Goal: Task Accomplishment & Management: Complete application form

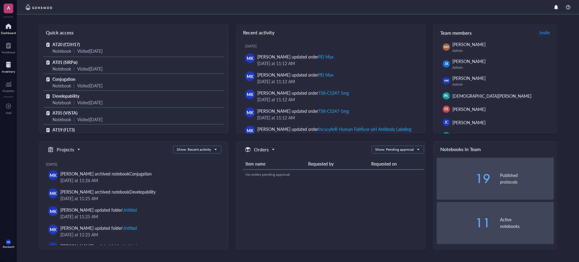
click at [11, 68] on div at bounding box center [8, 65] width 13 height 10
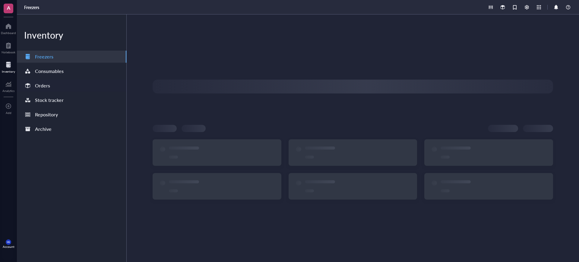
click at [34, 83] on div "Orders" at bounding box center [37, 85] width 26 height 8
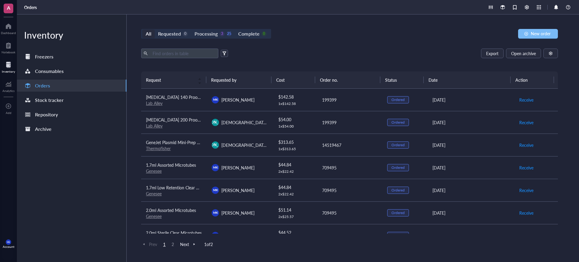
click at [527, 33] on div "button" at bounding box center [526, 34] width 4 height 4
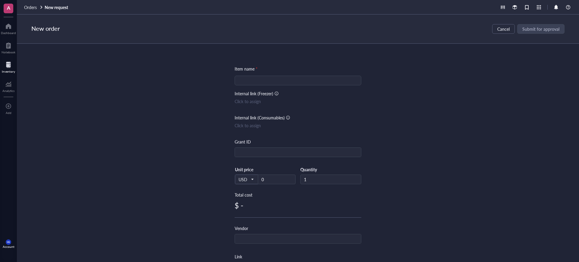
click at [318, 86] on div "Item name * Internal link (Freezer) Click to assign Internal link (Consumables)…" at bounding box center [298, 232] width 127 height 334
click at [319, 80] on input "search" at bounding box center [297, 80] width 119 height 9
paste input "iQue® Plus One Detector Maintenance Solution"
type input "iQue® Plus One Detector Maintenance Solution"
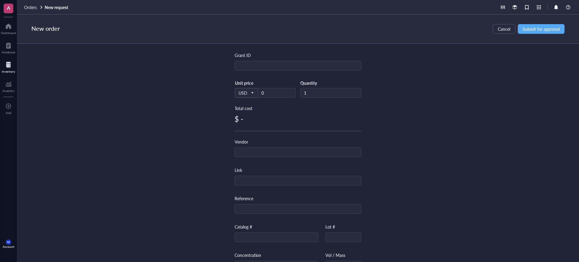
scroll to position [113, 0]
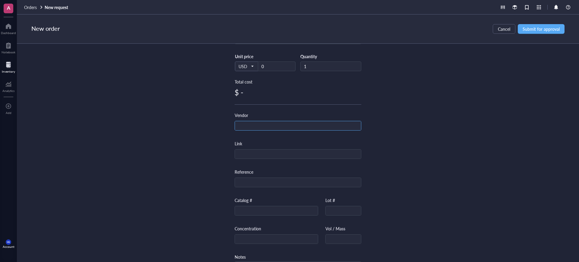
click at [281, 126] on input "text" at bounding box center [298, 126] width 126 height 10
type input "[MEDICAL_DATA]"
click at [257, 211] on input "text" at bounding box center [276, 211] width 83 height 10
paste input "91089"
type input "91089"
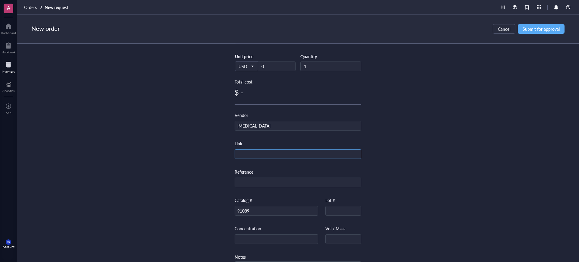
click at [258, 153] on input "text" at bounding box center [298, 155] width 126 height 10
paste input "[URL][DOMAIN_NAME][MEDICAL_DATA]"
type input "[URL][DOMAIN_NAME][MEDICAL_DATA]"
click at [453, 116] on div "Item name * iQue® Plus One Detector Maintenance Solution Internal link (Freezer…" at bounding box center [298, 153] width 562 height 218
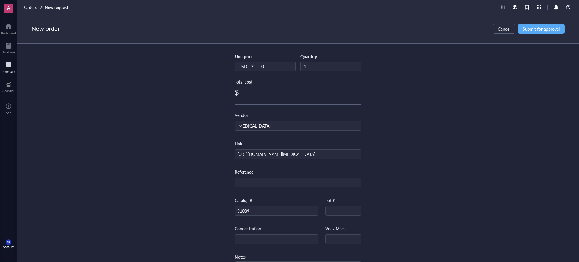
scroll to position [0, 0]
drag, startPoint x: 268, startPoint y: 68, endPoint x: 258, endPoint y: 68, distance: 10.6
click at [258, 68] on input "0" at bounding box center [276, 66] width 37 height 9
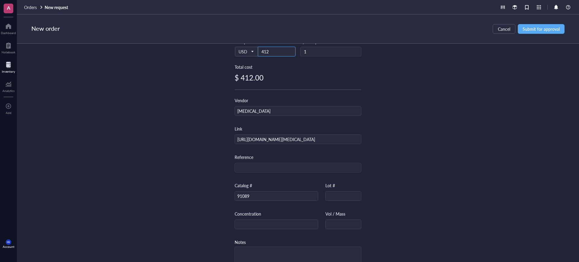
scroll to position [140, 0]
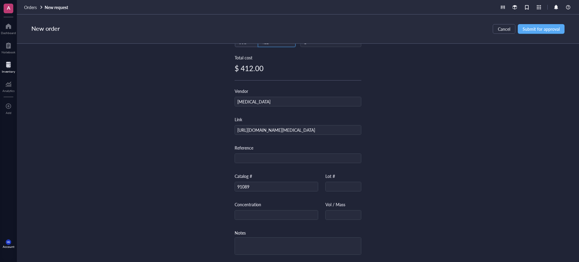
type input "412"
click at [483, 153] on div "Item name * iQue® Plus One Detector Maintenance Solution Internal link (Freezer…" at bounding box center [298, 153] width 562 height 218
click at [537, 31] on span "Submit for approval" at bounding box center [541, 29] width 37 height 5
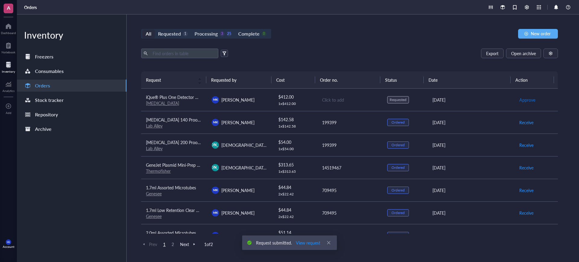
click at [521, 100] on span "Approve" at bounding box center [527, 100] width 16 height 7
click at [526, 100] on span "Place order" at bounding box center [529, 100] width 21 height 7
click at [534, 31] on span "New order" at bounding box center [541, 33] width 20 height 5
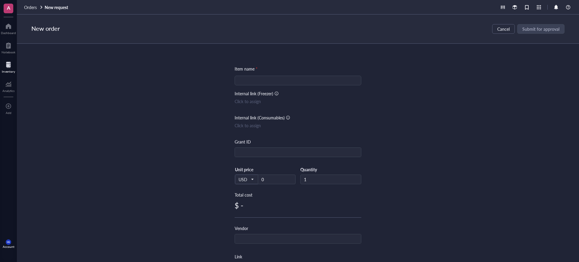
click at [308, 74] on div "Item name * Internal link (Freezer) Click to assign Internal link (Consumables)…" at bounding box center [298, 232] width 127 height 334
click at [309, 78] on input "search" at bounding box center [297, 80] width 119 height 9
paste input "iQue® Plus Two Detector Maintenance Solution"
click at [241, 82] on input "iQue® Plus Two Detector Maintenance Solution" at bounding box center [297, 80] width 119 height 9
type input "iQue® Plus Two Detector Maintenance Solution"
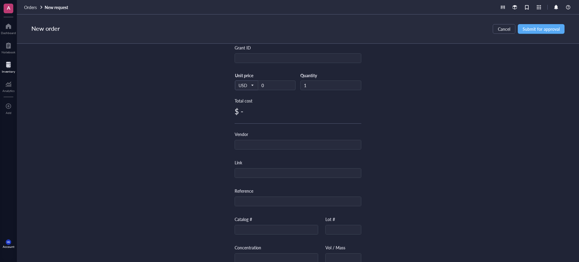
scroll to position [113, 0]
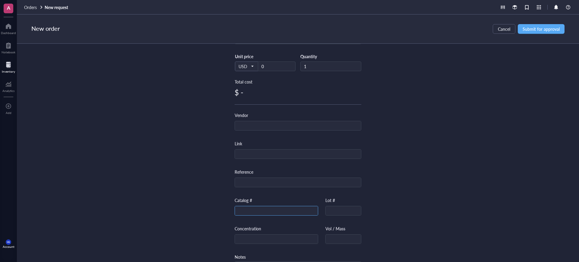
click at [271, 211] on input "text" at bounding box center [276, 211] width 83 height 10
paste input "91090"
type input "91090"
click at [281, 154] on input "text" at bounding box center [298, 155] width 126 height 10
paste input "[URL][DOMAIN_NAME][MEDICAL_DATA]"
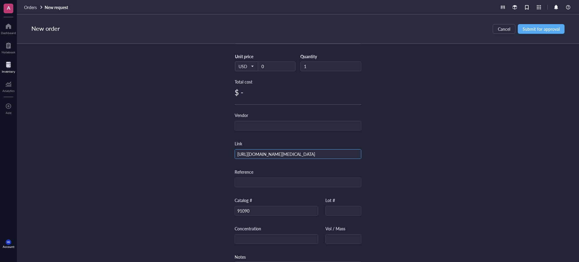
scroll to position [0, 43]
type input "[URL][DOMAIN_NAME][MEDICAL_DATA]"
click at [302, 123] on input "text" at bounding box center [298, 126] width 126 height 10
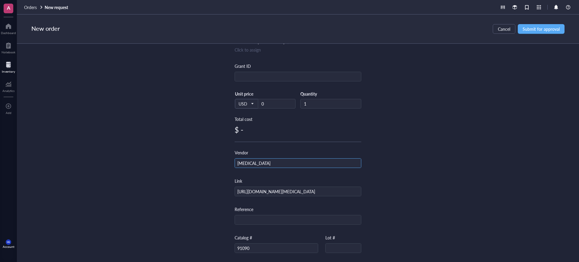
scroll to position [75, 0]
type input "[MEDICAL_DATA]"
drag, startPoint x: 273, startPoint y: 101, endPoint x: 252, endPoint y: 104, distance: 20.9
click at [252, 104] on div "USD Unit price 0" at bounding box center [265, 103] width 61 height 25
type input "412"
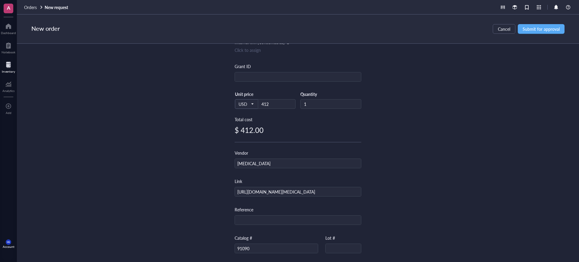
click at [423, 104] on div "Item name * iQue® Plus Two Detector Maintenance Solution Internal link (Freezer…" at bounding box center [298, 153] width 562 height 218
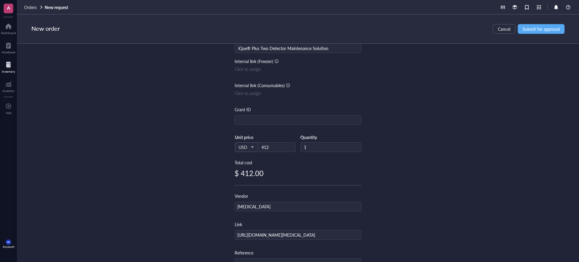
scroll to position [0, 0]
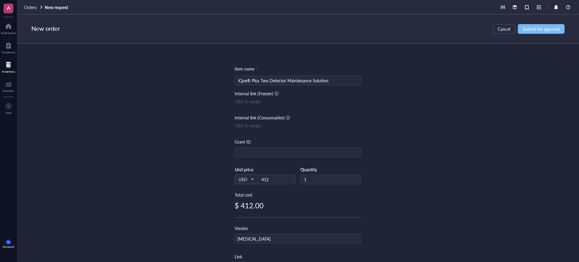
click at [539, 29] on span "Submit for approval" at bounding box center [541, 29] width 37 height 5
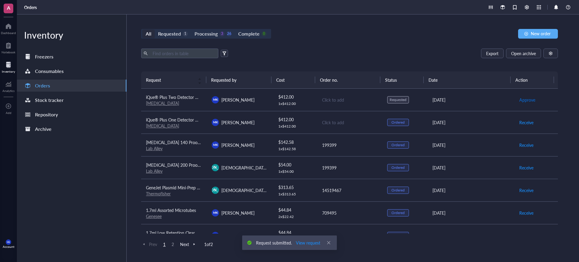
click at [523, 100] on span "Approve" at bounding box center [527, 100] width 16 height 7
click at [523, 100] on span "Place order" at bounding box center [529, 100] width 21 height 7
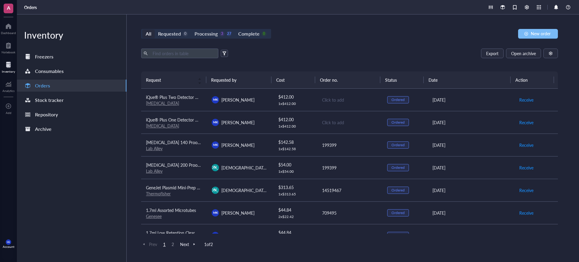
click at [547, 34] on span "New order" at bounding box center [541, 33] width 20 height 5
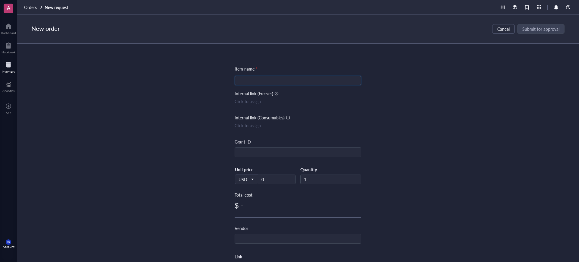
drag, startPoint x: 331, startPoint y: 78, endPoint x: 334, endPoint y: 78, distance: 3.1
click at [331, 78] on input "search" at bounding box center [297, 80] width 119 height 9
paste input "iQue® Screener Plus Validation Beads"
type input "iQue® Screener Plus Validation Beads"
paste input "439.0"
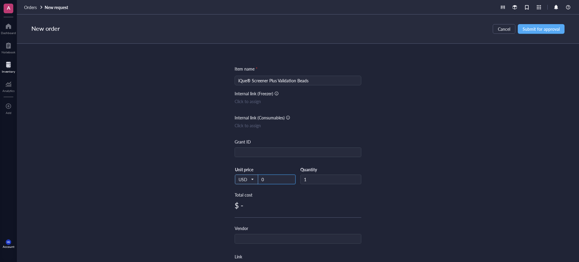
drag, startPoint x: 272, startPoint y: 179, endPoint x: 249, endPoint y: 180, distance: 22.9
click at [249, 180] on div "USD Unit price 0" at bounding box center [265, 179] width 61 height 25
type input "439"
click at [429, 118] on div "Item name * iQue® Screener Plus Validation Beads Internal link (Freezer) Click …" at bounding box center [298, 153] width 562 height 218
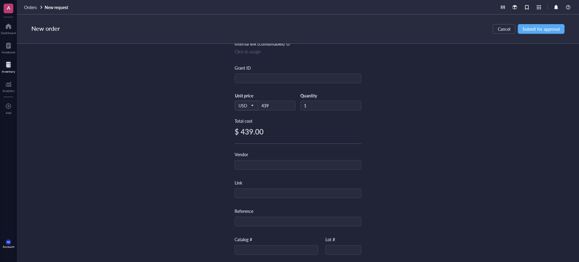
scroll to position [75, 0]
click at [313, 164] on input "text" at bounding box center [298, 164] width 126 height 10
type input "[MEDICAL_DATA]"
click at [255, 240] on div "Catalog #" at bounding box center [277, 244] width 84 height 19
click at [256, 245] on input "text" at bounding box center [276, 249] width 83 height 10
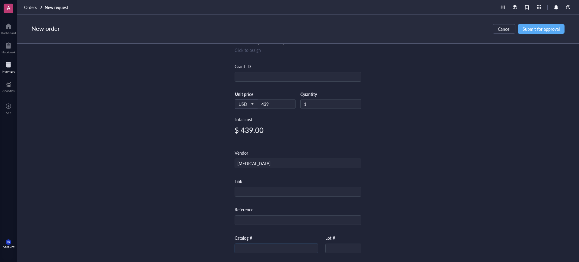
paste input "91091"
type input "91091"
click at [410, 198] on div "Item name * iQue® Screener Plus Validation Beads Internal link (Freezer) Click …" at bounding box center [298, 153] width 562 height 218
drag, startPoint x: 282, startPoint y: 194, endPoint x: 294, endPoint y: 188, distance: 13.4
click at [282, 194] on input "text" at bounding box center [298, 192] width 126 height 10
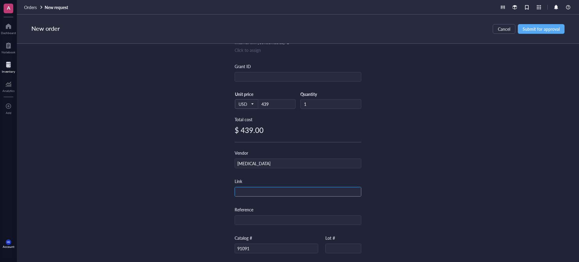
paste input "[URL][DOMAIN_NAME][MEDICAL_DATA]"
type input "[URL][DOMAIN_NAME][MEDICAL_DATA]"
click at [482, 135] on div "Item name * iQue® Screener Plus Validation Beads Internal link (Freezer) Click …" at bounding box center [298, 153] width 562 height 218
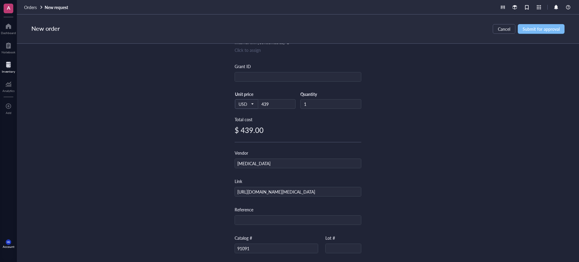
click at [543, 27] on span "Submit for approval" at bounding box center [541, 29] width 37 height 5
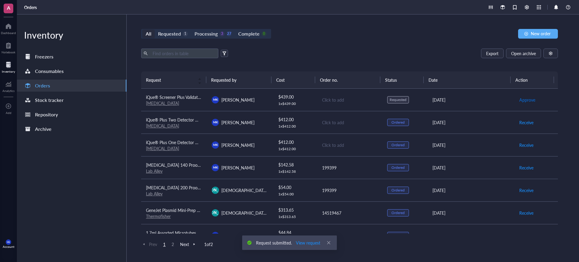
click at [522, 100] on span "Approve" at bounding box center [527, 100] width 16 height 7
click at [523, 99] on span "Place order" at bounding box center [529, 100] width 21 height 7
click at [534, 38] on button "New order" at bounding box center [538, 34] width 40 height 10
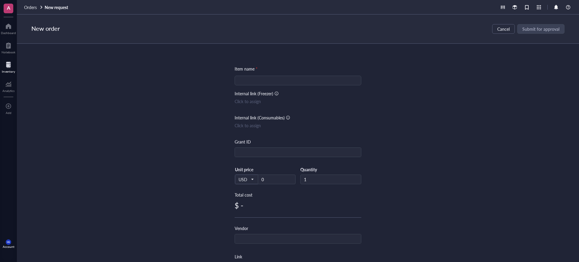
drag, startPoint x: 249, startPoint y: 80, endPoint x: 261, endPoint y: 79, distance: 12.1
click at [249, 79] on input "search" at bounding box center [297, 80] width 119 height 9
paste input "iQue® Enhanced Cartridge Kit"
type input "iQue® Enhanced Cartridge Kit"
drag, startPoint x: 269, startPoint y: 179, endPoint x: 252, endPoint y: 182, distance: 17.1
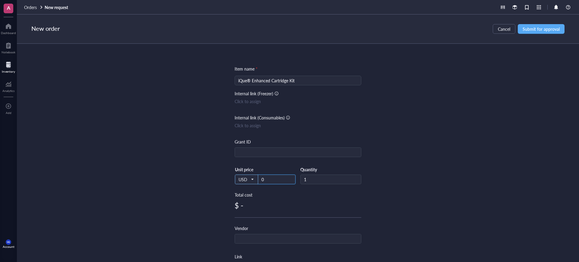
click at [252, 182] on div "USD Unit price 0" at bounding box center [265, 179] width 61 height 25
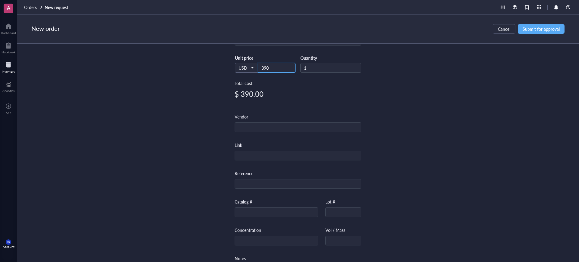
scroll to position [113, 0]
type input "390"
click at [270, 129] on input "text" at bounding box center [298, 126] width 126 height 10
type input "[MEDICAL_DATA]"
click at [290, 214] on input "text" at bounding box center [276, 211] width 83 height 10
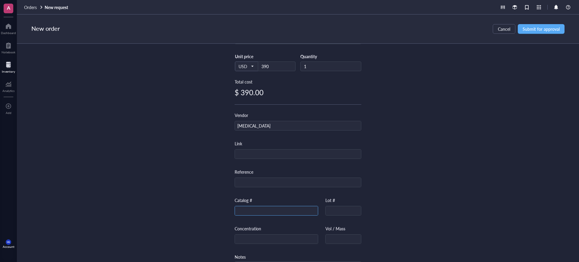
paste input "97000"
type input "97000"
click at [288, 152] on input "text" at bounding box center [298, 155] width 126 height 10
paste input "[URL][DOMAIN_NAME][MEDICAL_DATA]"
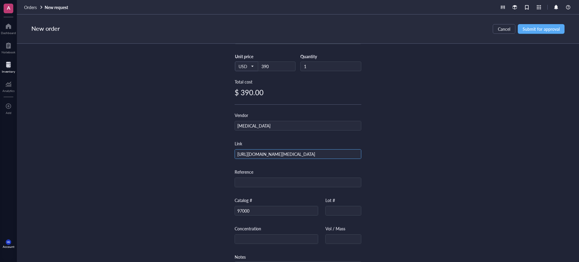
type input "[URL][DOMAIN_NAME][MEDICAL_DATA]"
click at [432, 112] on div "Item name * iQue® Enhanced Cartridge Kit Internal link (Freezer) Click to assig…" at bounding box center [298, 153] width 562 height 218
click at [541, 27] on span "Submit for approval" at bounding box center [541, 29] width 37 height 5
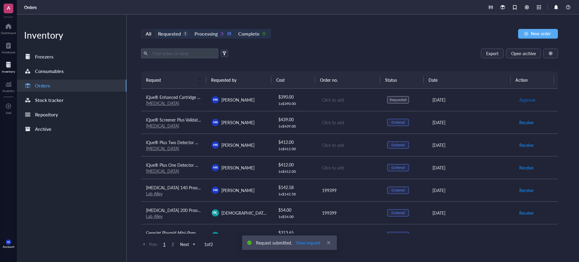
click at [528, 101] on span "Approve" at bounding box center [527, 100] width 16 height 7
click at [527, 101] on span "Place order" at bounding box center [529, 100] width 21 height 7
click at [532, 35] on span "New order" at bounding box center [541, 33] width 20 height 5
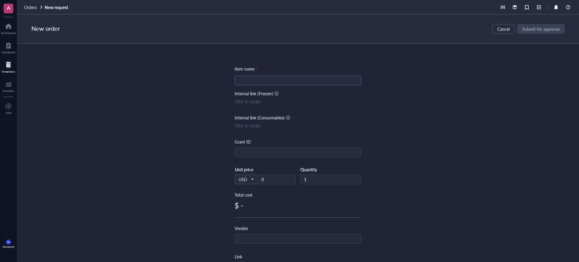
click at [321, 80] on input "search" at bounding box center [297, 80] width 119 height 9
paste input "iQue® Sheath Additive Concentrate Solution for Sheath Fluid"
type input "iQue® Sheath Additive Concentrate Solution for Sheath Fluid"
click at [404, 79] on div "Item name * iQue® Sheath Additive Concentrate Solution for Sheath Fluid iQue® S…" at bounding box center [298, 153] width 562 height 218
click at [260, 239] on input "text" at bounding box center [298, 239] width 126 height 10
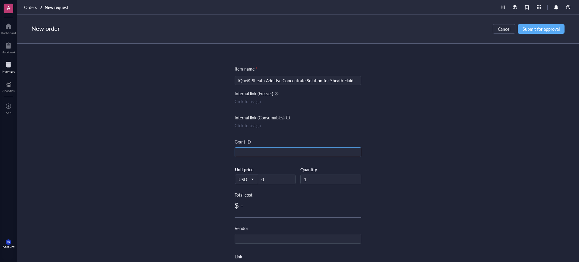
click at [267, 154] on input "text" at bounding box center [298, 153] width 126 height 10
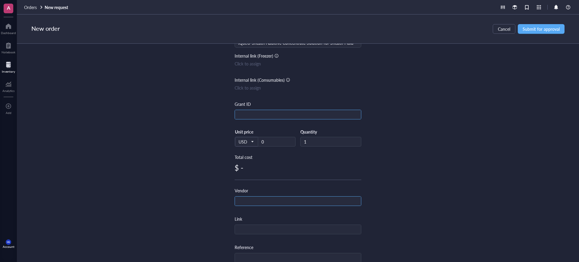
scroll to position [75, 0]
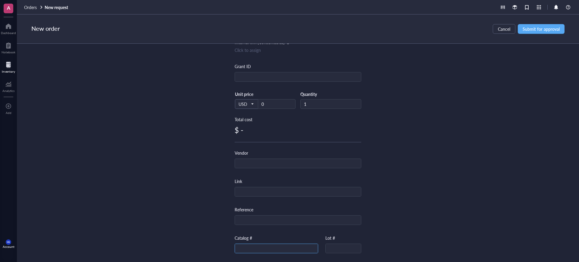
click at [264, 248] on input "text" at bounding box center [276, 249] width 83 height 10
paste input "90078"
type input "90078"
click at [271, 158] on div "Vendor" at bounding box center [298, 159] width 127 height 19
click at [271, 163] on input "text" at bounding box center [298, 164] width 126 height 10
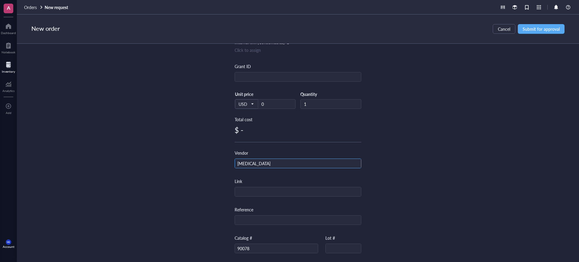
type input "[MEDICAL_DATA]"
click at [283, 192] on input "text" at bounding box center [298, 192] width 126 height 10
paste input "[URL][DOMAIN_NAME][MEDICAL_DATA]"
type input "[URL][DOMAIN_NAME][MEDICAL_DATA]"
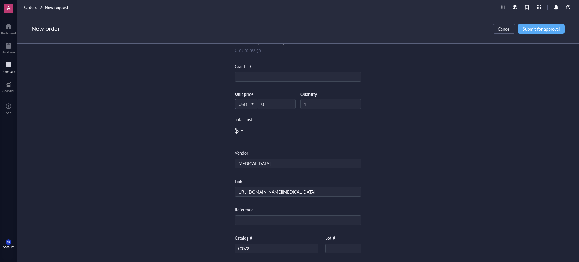
click at [420, 172] on div "Item name * iQue® Sheath Additive Concentrate Solution for Sheath Fluid Interna…" at bounding box center [298, 153] width 562 height 218
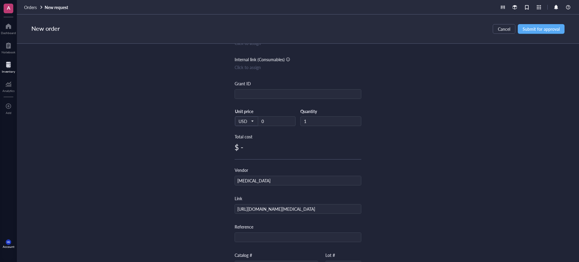
scroll to position [0, 0]
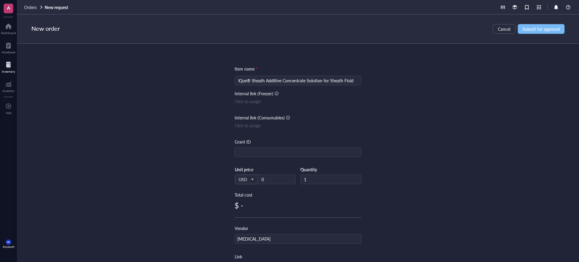
click at [556, 27] on span "Submit for approval" at bounding box center [541, 29] width 37 height 5
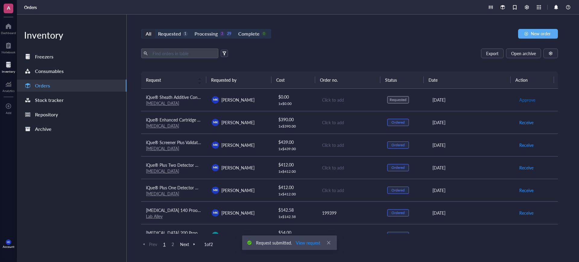
click at [525, 101] on span "Approve" at bounding box center [527, 100] width 16 height 7
click at [524, 98] on span "Place order" at bounding box center [529, 100] width 21 height 7
click at [299, 105] on div "1 x $ 0.00" at bounding box center [295, 103] width 34 height 5
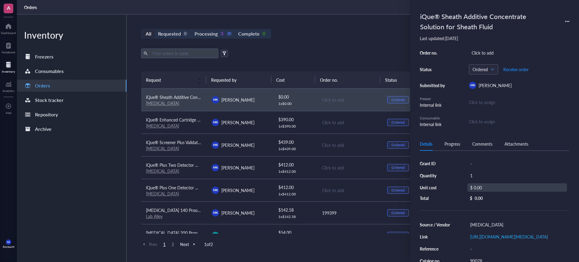
click at [483, 188] on div "$ 0.00" at bounding box center [517, 187] width 100 height 8
drag, startPoint x: 505, startPoint y: 185, endPoint x: 480, endPoint y: 192, distance: 25.5
click at [480, 192] on div "$ 4" at bounding box center [516, 188] width 102 height 10
click at [521, 187] on input "4" at bounding box center [523, 189] width 85 height 10
type input "483"
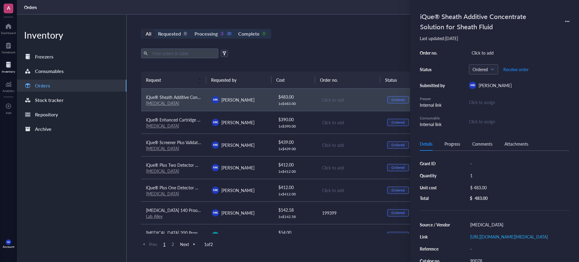
click at [374, 38] on div "All Requested 0 Processing 3 30 Complete 0 New order Export Open archive Reques…" at bounding box center [350, 138] width 446 height 248
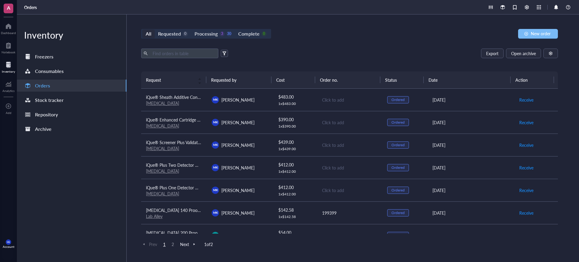
click at [544, 31] on span "New order" at bounding box center [541, 33] width 20 height 5
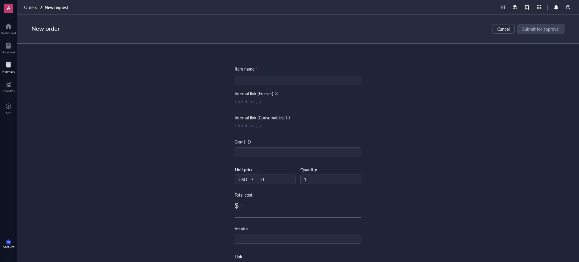
click at [271, 82] on input "search" at bounding box center [297, 80] width 119 height 9
paste input "iQue® Probe and Tubing Assembly"
click at [415, 83] on div "Item name * iQue® Probe and Tubing Assembly Internal link (Freezer) Click to as…" at bounding box center [298, 153] width 562 height 218
drag, startPoint x: 240, startPoint y: 81, endPoint x: 221, endPoint y: 84, distance: 19.8
click at [221, 84] on div "Item name * iQue® Probe and Tubing Assembly iQue® Probe and Tubing Assembly Int…" at bounding box center [298, 153] width 562 height 218
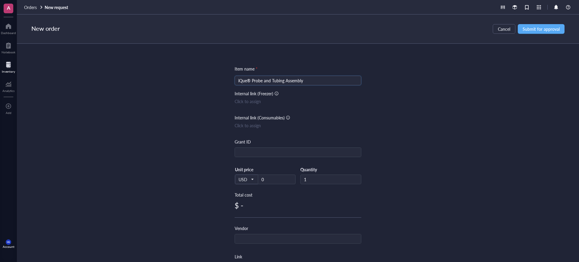
type input "iQue® Probe and Tubing Assembly"
click at [529, 116] on div "Item name * iQue® Probe and Tubing Assembly iQue® Probe and Tubing Assembly Int…" at bounding box center [298, 153] width 562 height 218
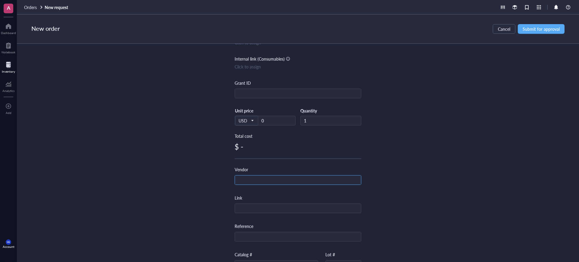
scroll to position [75, 0]
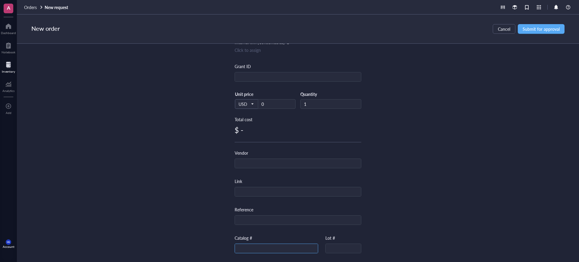
click at [267, 249] on input "text" at bounding box center [276, 249] width 83 height 10
paste input "91087"
type input "91087"
click at [284, 161] on input "text" at bounding box center [298, 164] width 126 height 10
type input "[MEDICAL_DATA]"
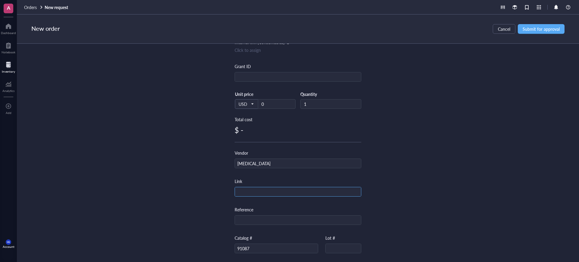
click at [253, 193] on input "text" at bounding box center [298, 192] width 126 height 10
paste input "[URL][DOMAIN_NAME][MEDICAL_DATA]"
type input "[URL][DOMAIN_NAME][MEDICAL_DATA]"
click at [437, 147] on div "Item name * iQue® Probe and Tubing Assembly Internal link (Freezer) Click to as…" at bounding box center [298, 153] width 562 height 218
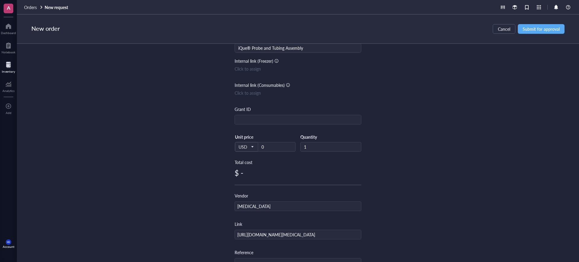
scroll to position [0, 0]
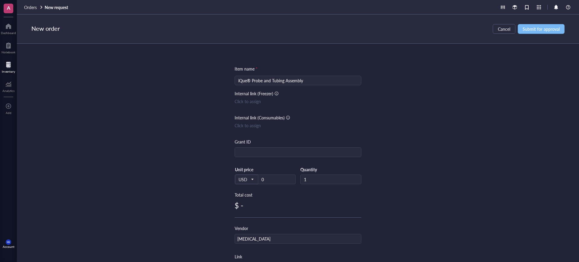
click at [547, 28] on span "Submit for approval" at bounding box center [541, 29] width 37 height 5
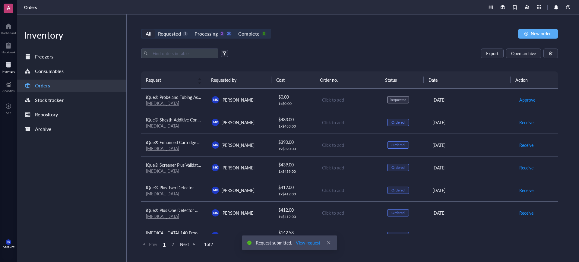
drag, startPoint x: 310, startPoint y: 106, endPoint x: 324, endPoint y: 102, distance: 14.6
click at [310, 106] on td "$ 0.00 1 x $ 0.00" at bounding box center [295, 100] width 44 height 23
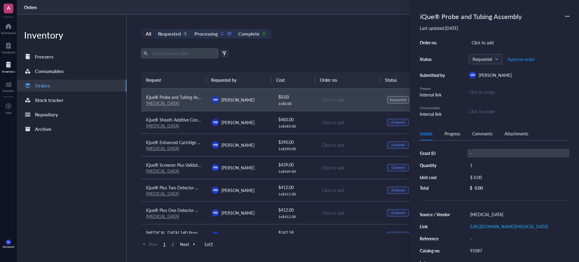
click at [487, 154] on div "-" at bounding box center [518, 153] width 102 height 8
type input "744.00"
click at [480, 153] on div "744.00" at bounding box center [518, 153] width 102 height 8
click at [478, 152] on div "744.00" at bounding box center [518, 153] width 102 height 8
click at [477, 152] on input "744.00" at bounding box center [477, 153] width 19 height 8
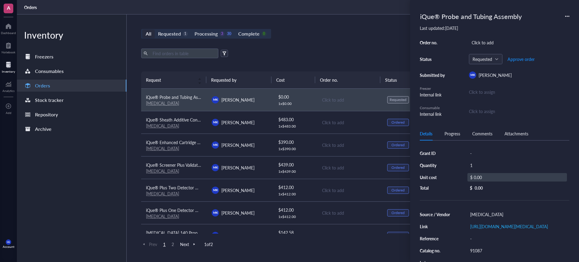
click at [485, 179] on div "$ 0.00" at bounding box center [517, 177] width 100 height 8
drag, startPoint x: 512, startPoint y: 177, endPoint x: 460, endPoint y: 178, distance: 51.9
click at [460, 178] on div "Grant ID - Quantity 1 Unit cost $ 0.00 Total $ 0.00" at bounding box center [495, 170] width 150 height 43
paste input "744"
type input "744.00"
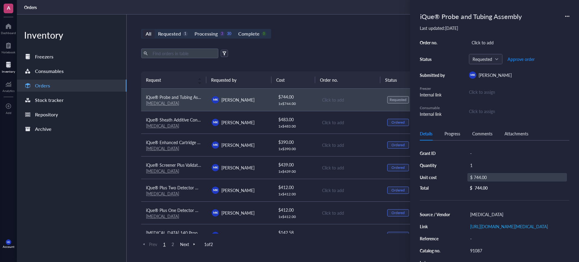
click at [324, 19] on div "All Requested 1 Processing 3 30 Complete 0 New order Export Open archive Reques…" at bounding box center [350, 138] width 446 height 248
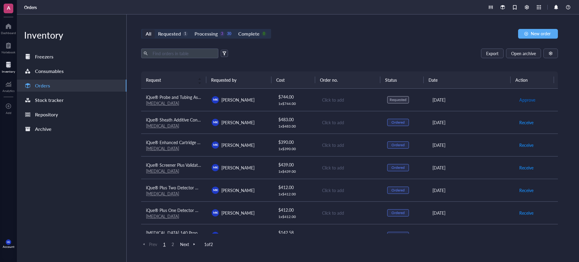
click at [519, 98] on span "Approve" at bounding box center [527, 100] width 16 height 7
click at [522, 100] on span "Place order" at bounding box center [529, 100] width 21 height 7
click at [386, 57] on div "Export Open archive" at bounding box center [349, 54] width 417 height 10
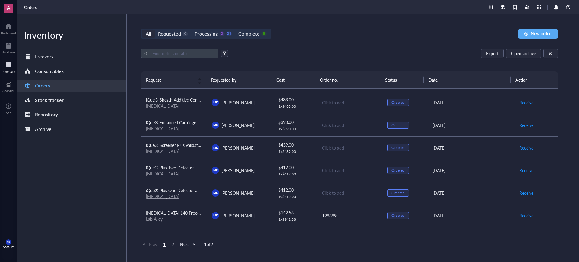
scroll to position [38, 0]
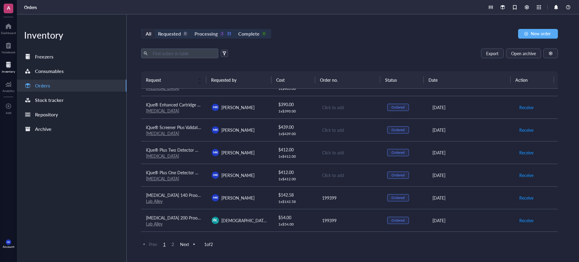
click at [330, 175] on div "Click to add" at bounding box center [349, 175] width 55 height 7
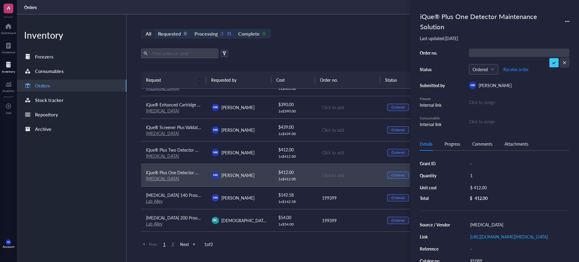
type input "1012962532"
click at [545, 65] on div "Ordered Receive order" at bounding box center [519, 69] width 100 height 10
click at [548, 52] on div "1012962532" at bounding box center [519, 53] width 100 height 8
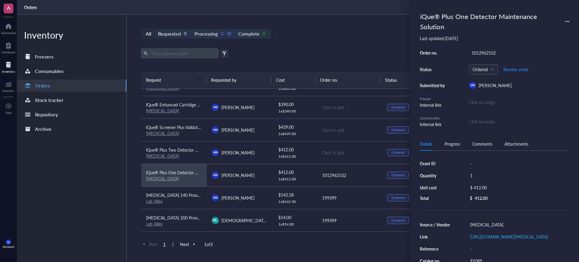
click at [329, 158] on td "Click to add" at bounding box center [350, 152] width 66 height 23
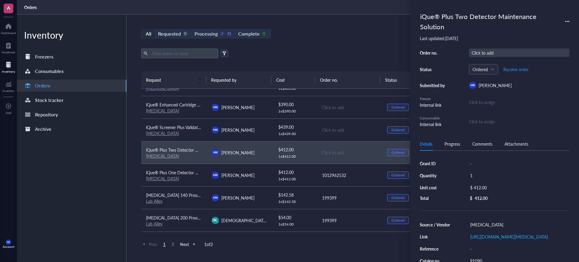
click at [524, 51] on div "Click to add" at bounding box center [519, 53] width 100 height 8
type input "1012962532"
click at [341, 130] on div "Click to add" at bounding box center [349, 130] width 55 height 7
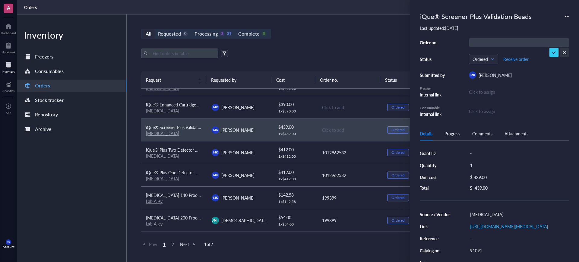
type input "1012962532"
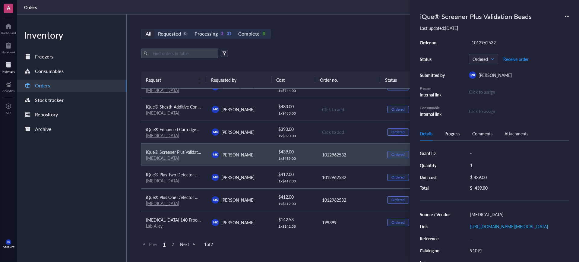
scroll to position [0, 0]
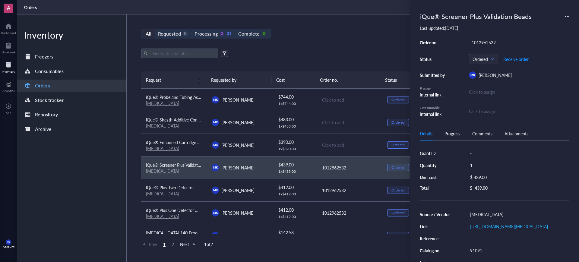
click at [335, 146] on div "Click to add" at bounding box center [349, 145] width 55 height 7
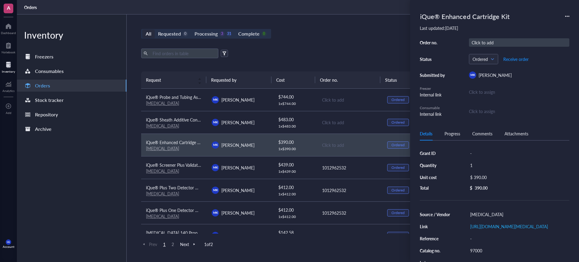
click at [496, 44] on div "Click to add" at bounding box center [519, 42] width 100 height 8
type input "1012962532"
click at [322, 119] on div "Click to add" at bounding box center [349, 122] width 55 height 7
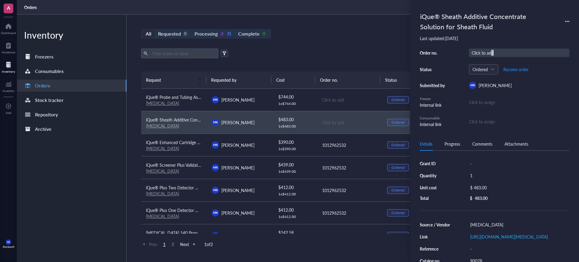
click at [492, 55] on div "Click to add" at bounding box center [519, 53] width 100 height 8
drag, startPoint x: 556, startPoint y: 63, endPoint x: 432, endPoint y: 76, distance: 124.3
click at [339, 106] on td "Click to add" at bounding box center [350, 100] width 66 height 23
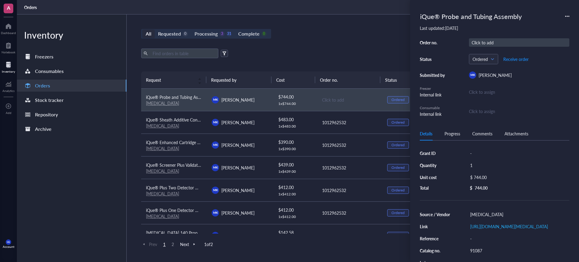
click at [479, 43] on div "Click to add" at bounding box center [519, 42] width 100 height 8
click at [315, 43] on div "All Requested 0 Processing 3 31 Complete 0 New order Export Open archive Reques…" at bounding box center [350, 138] width 446 height 248
